Goal: Transaction & Acquisition: Purchase product/service

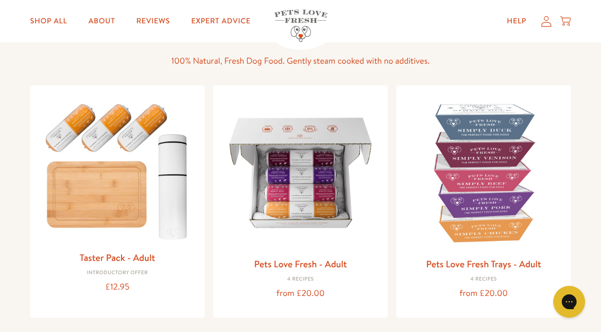
scroll to position [74, 0]
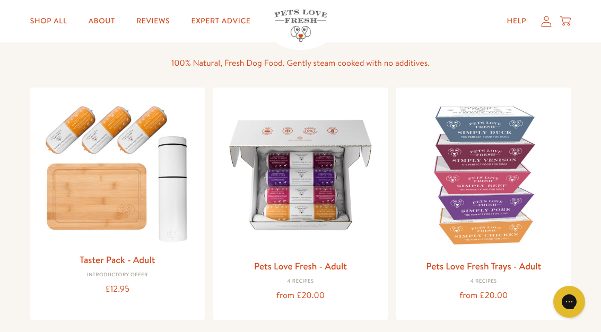
click at [347, 188] on img at bounding box center [301, 175] width 158 height 158
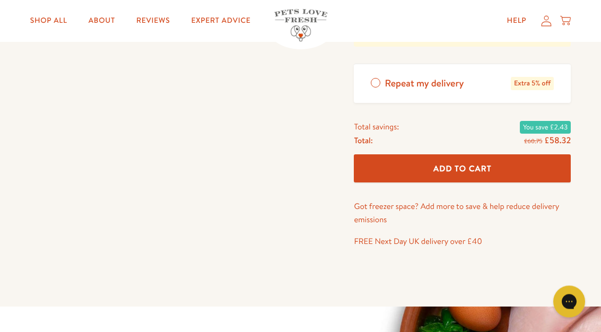
scroll to position [487, 0]
click at [383, 74] on label "Repeat my delivery Extra 5% off" at bounding box center [462, 84] width 217 height 39
click at [0, 0] on input "Repeat my delivery Extra 5% off" at bounding box center [0, 0] width 0 height 0
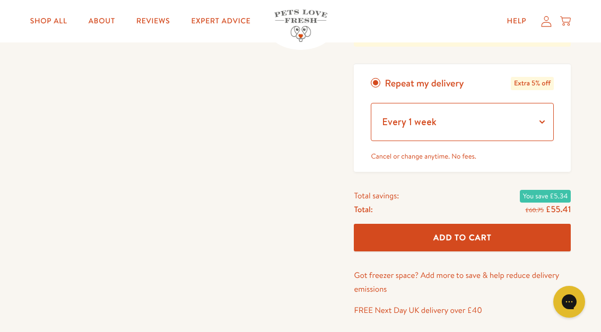
click at [549, 121] on select "Every 1 week Every 2 weeks Every 3 weeks Every 5 weeks Every 7 weeks Every 11 w…" at bounding box center [462, 122] width 183 height 38
select select "Every 10 weeks"
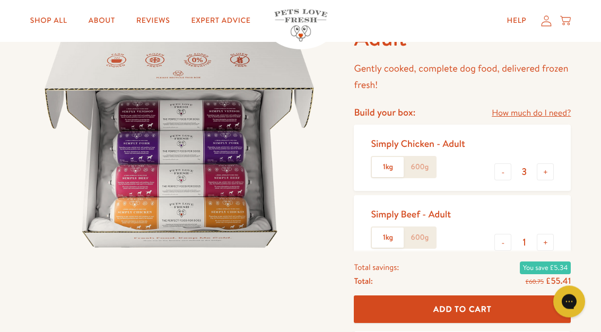
scroll to position [110, 0]
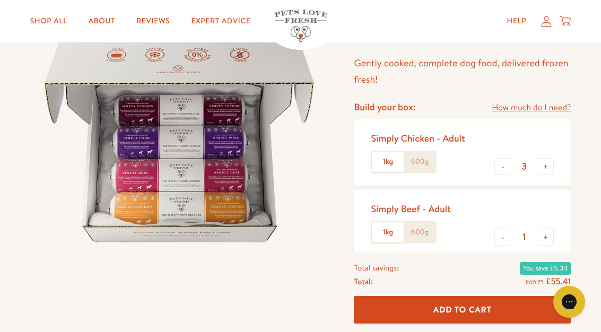
click at [560, 107] on link "How much do I need?" at bounding box center [531, 108] width 79 height 14
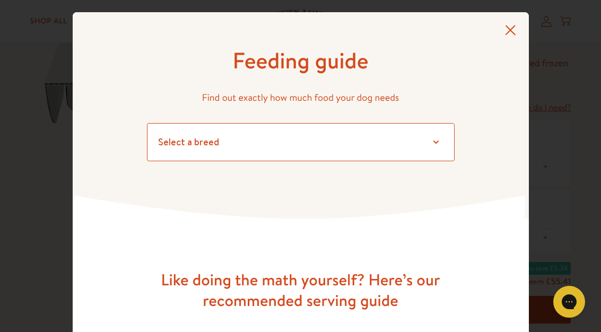
click at [437, 142] on select "Select a breed Affenpinscher Afghan hound Airedale terrier Akita Alaskan Malamu…" at bounding box center [301, 142] width 308 height 38
select select "7"
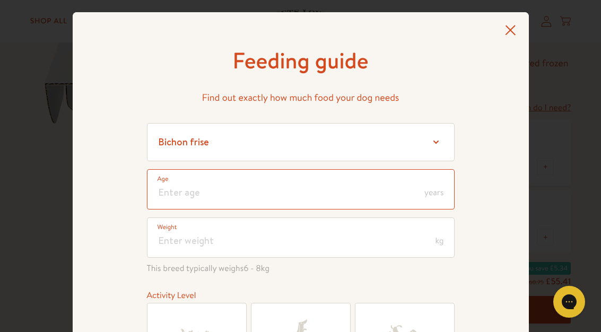
click at [389, 187] on input "number" at bounding box center [301, 189] width 308 height 40
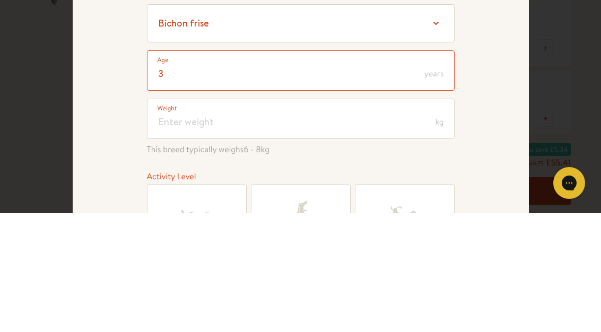
type input "3"
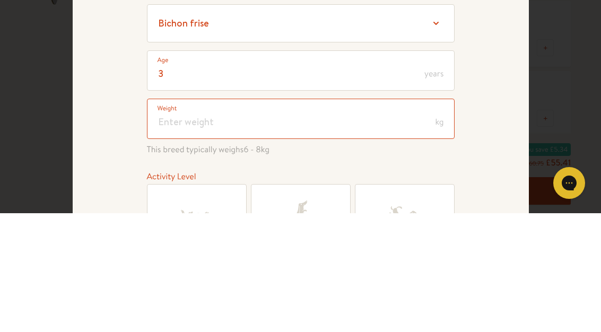
click at [383, 218] on input "number" at bounding box center [301, 238] width 308 height 40
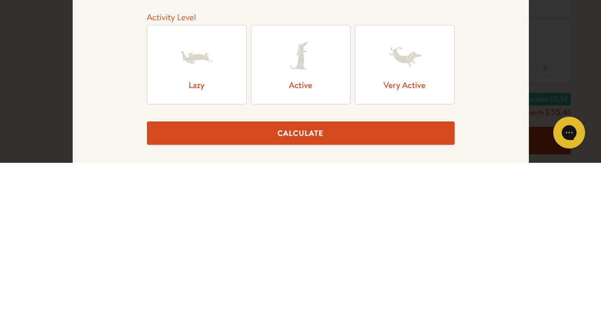
scroll to position [109, 0]
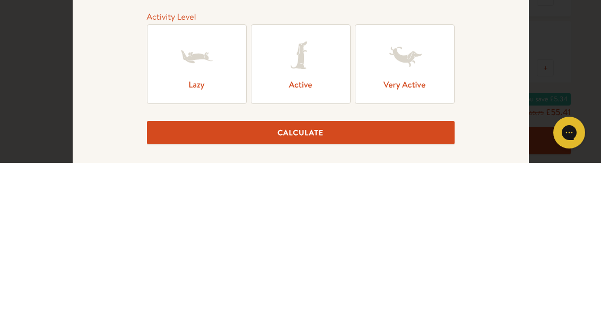
type input "11"
click at [312, 205] on icon at bounding box center [301, 226] width 42 height 42
click at [0, 0] on input "Active" at bounding box center [0, 0] width 0 height 0
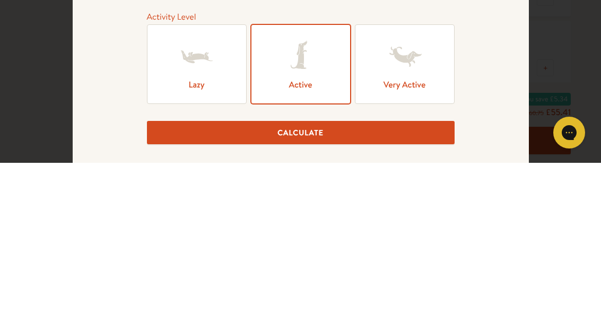
scroll to position [280, 0]
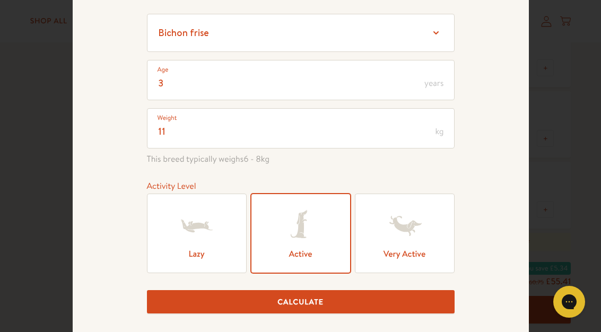
click at [396, 299] on button "Calculate" at bounding box center [301, 302] width 308 height 24
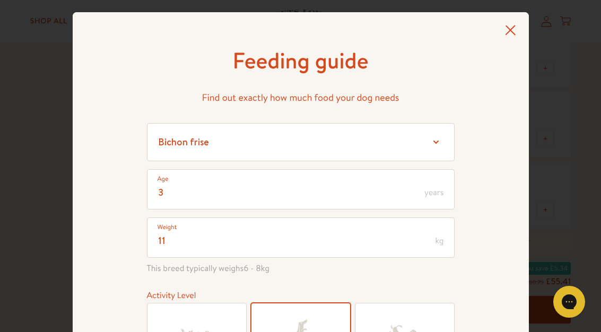
scroll to position [0, 0]
click at [515, 35] on icon at bounding box center [510, 30] width 11 height 11
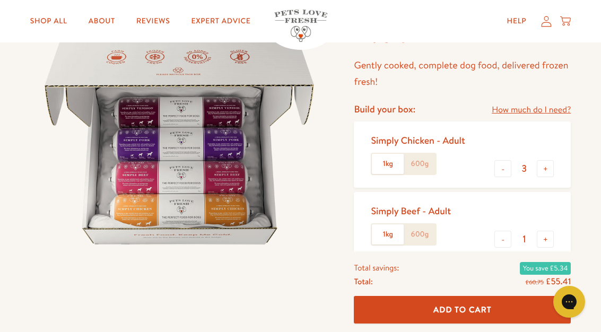
scroll to position [109, 0]
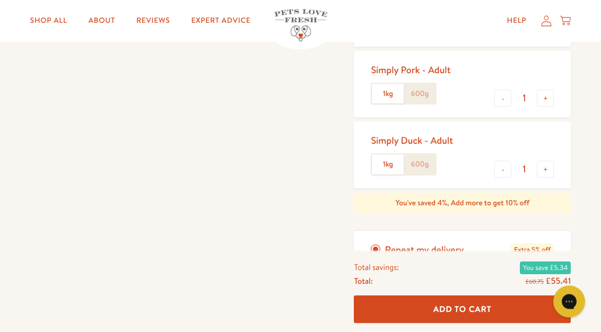
click at [508, 165] on button "-" at bounding box center [503, 169] width 17 height 17
type input "0"
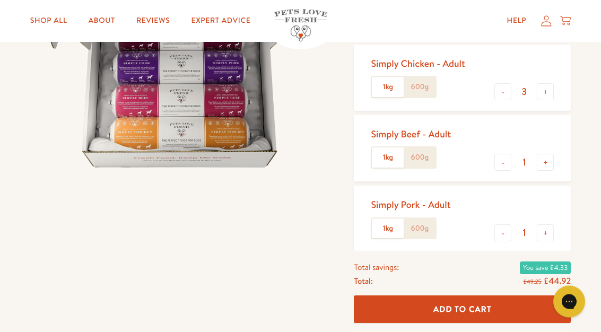
scroll to position [185, 0]
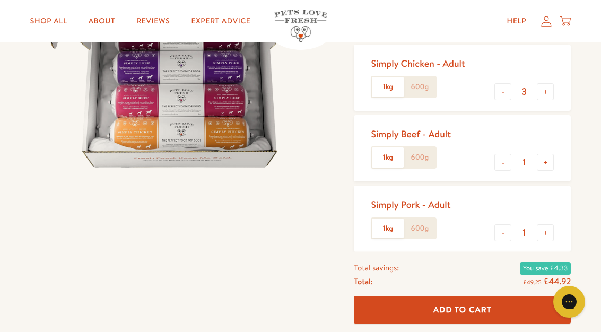
click at [511, 156] on button "-" at bounding box center [503, 162] width 17 height 17
click at [552, 160] on button "+" at bounding box center [545, 162] width 17 height 17
click at [553, 157] on button "+" at bounding box center [545, 162] width 17 height 17
type input "2"
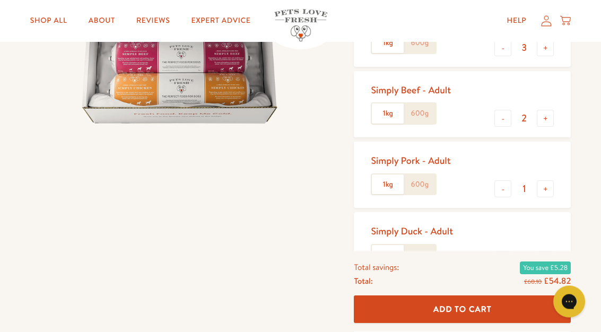
scroll to position [228, 0]
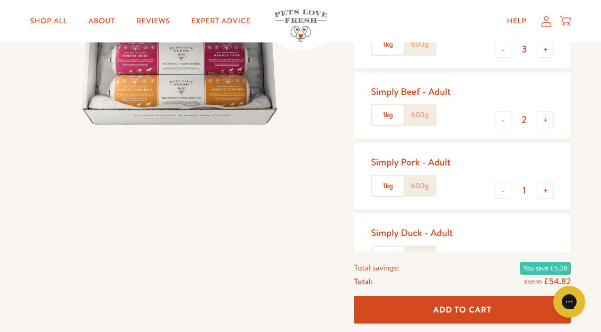
click at [553, 187] on button "+" at bounding box center [545, 190] width 17 height 17
type input "2"
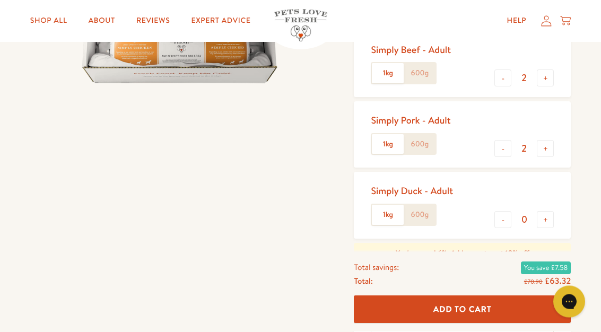
click at [485, 315] on span "Add To Cart" at bounding box center [463, 309] width 58 height 11
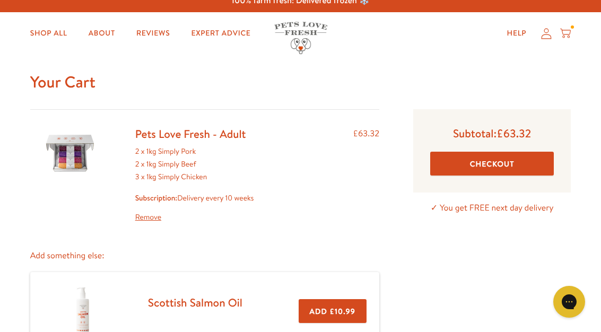
scroll to position [14, 0]
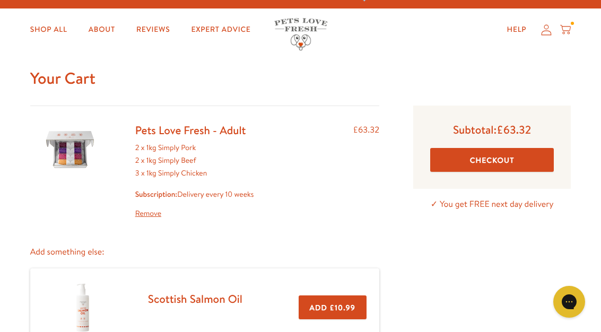
click at [536, 165] on button "Checkout" at bounding box center [493, 160] width 124 height 24
